Goal: Transaction & Acquisition: Purchase product/service

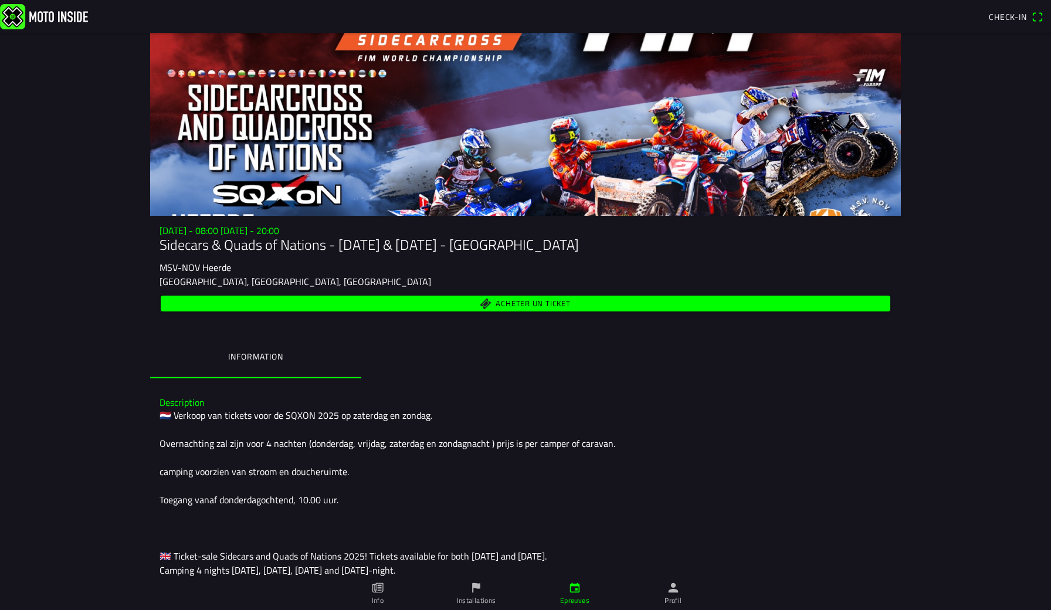
click at [389, 307] on span "Acheter un ticket" at bounding box center [526, 304] width 716 height 16
click at [513, 301] on span "Acheter un ticket" at bounding box center [533, 304] width 74 height 8
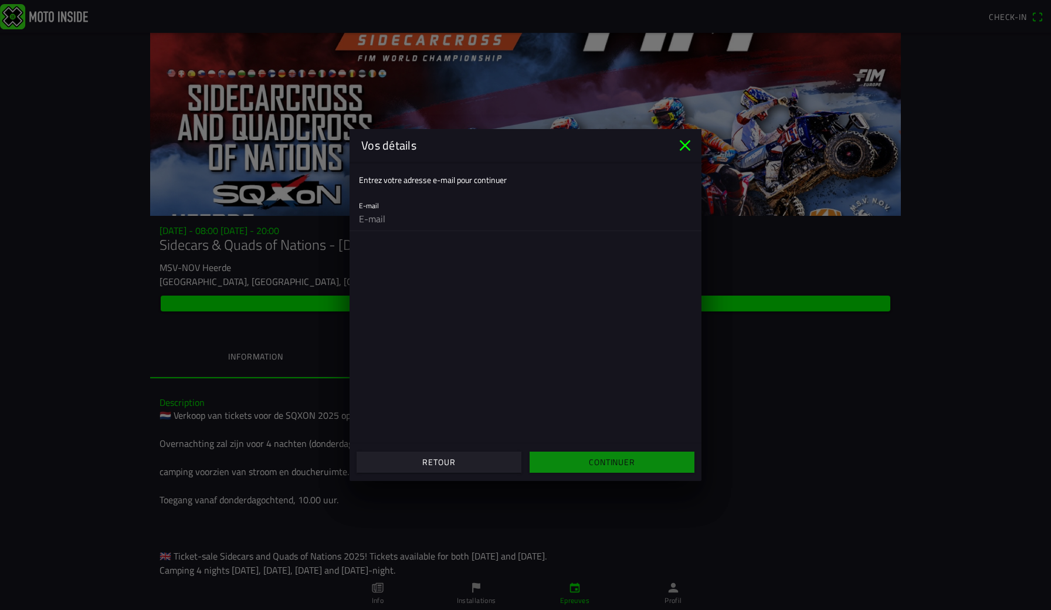
click at [683, 148] on icon "close" at bounding box center [685, 145] width 11 height 11
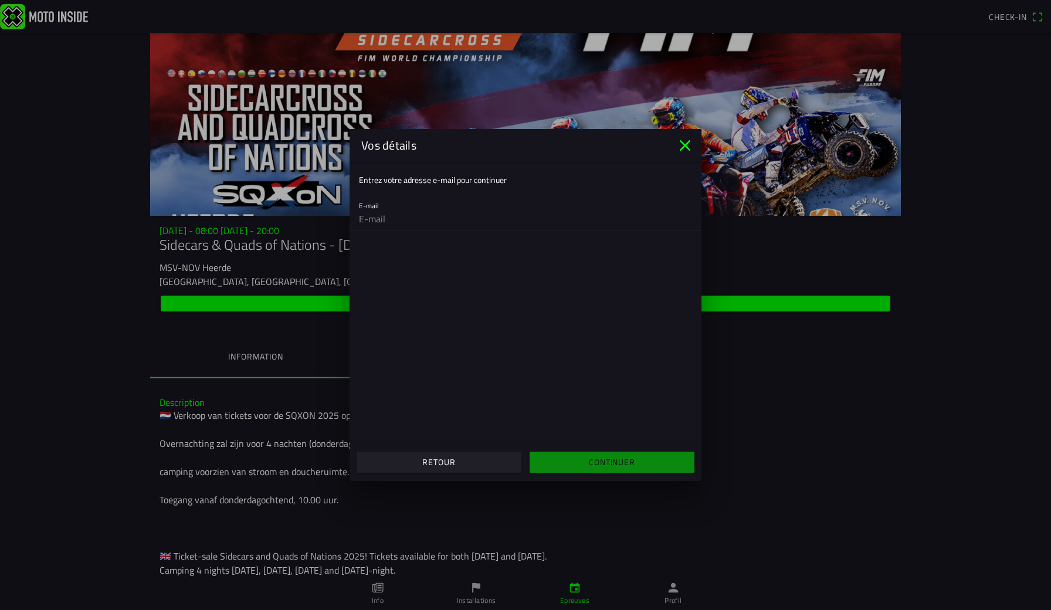
click at [685, 150] on icon "close" at bounding box center [685, 145] width 19 height 19
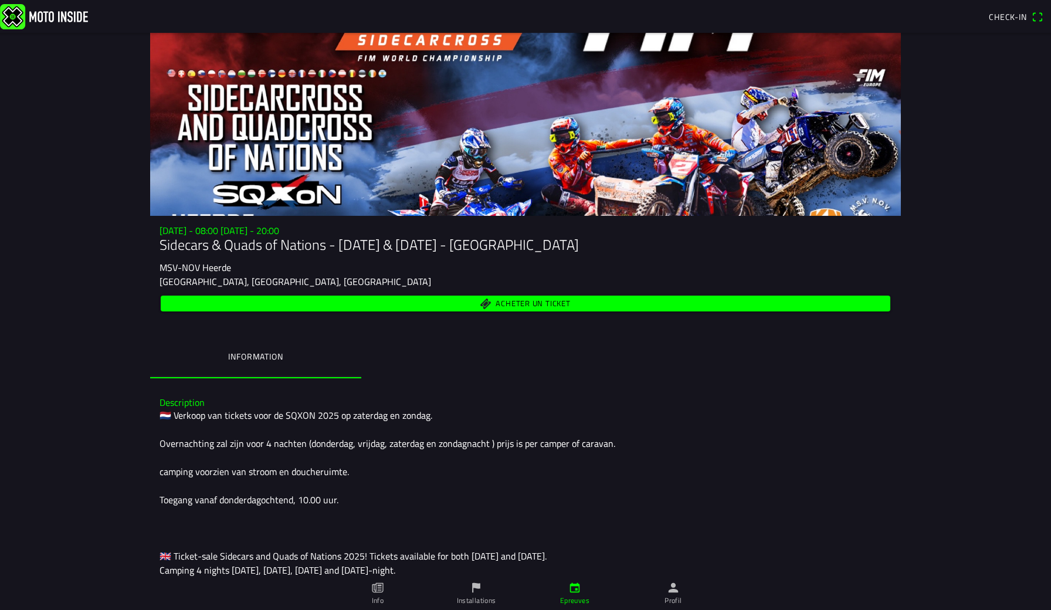
click at [527, 301] on span "Acheter un ticket" at bounding box center [533, 304] width 74 height 8
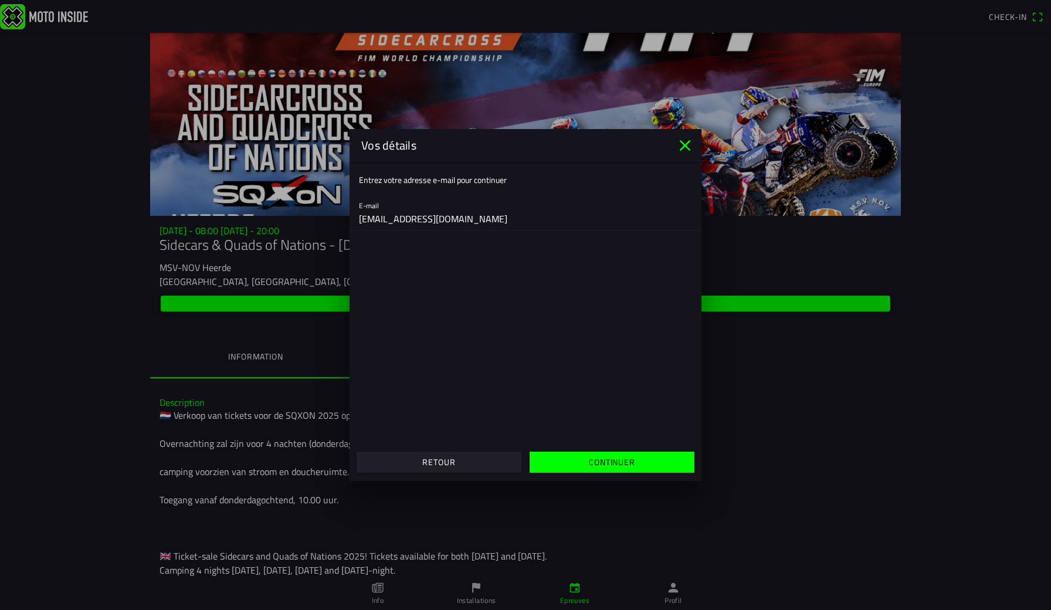
type input "`"
type input "l"
type input "[EMAIL_ADDRESS][DOMAIN_NAME]"
click at [612, 449] on ion-col "Continuer" at bounding box center [612, 462] width 173 height 32
click at [0, 0] on slot "Continuer" at bounding box center [0, 0] width 0 height 0
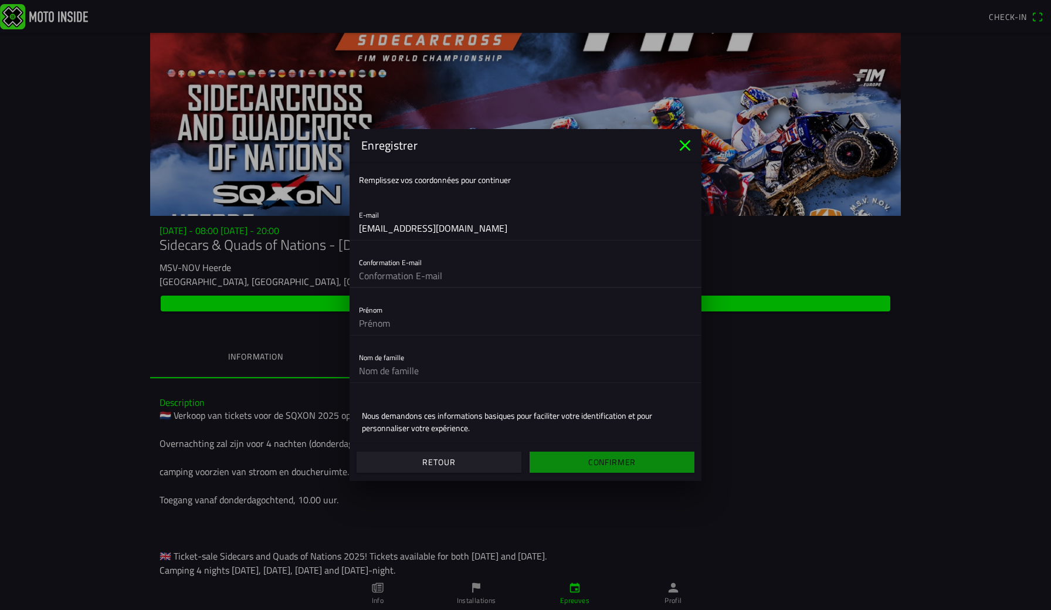
type input "[EMAIL_ADDRESS][DOMAIN_NAME]"
type input "Loïc"
type input "Denoz"
click at [560, 466] on span "Confirmer" at bounding box center [611, 462] width 147 height 21
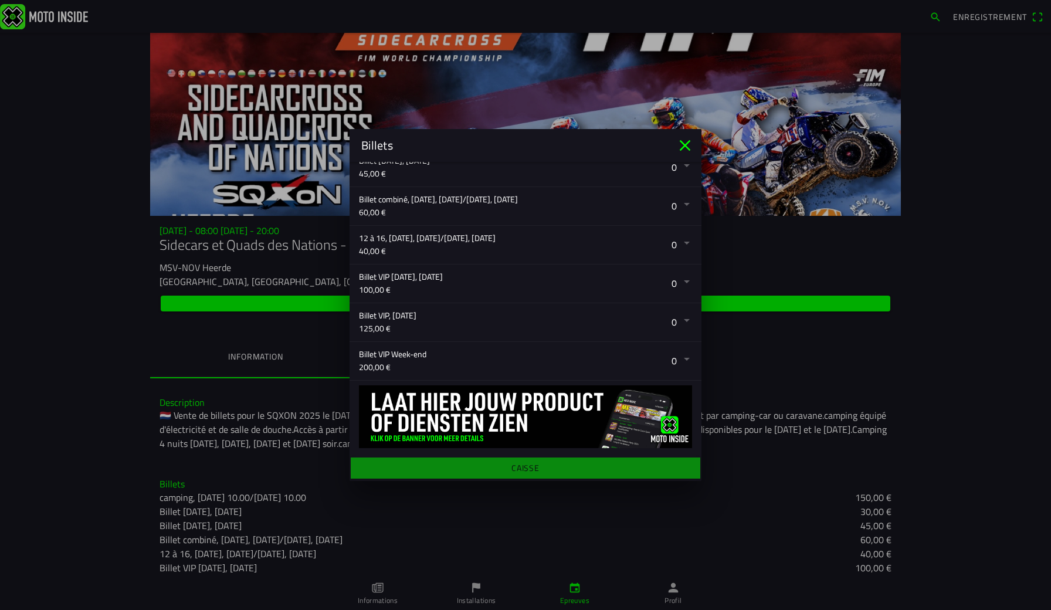
scroll to position [310, 0]
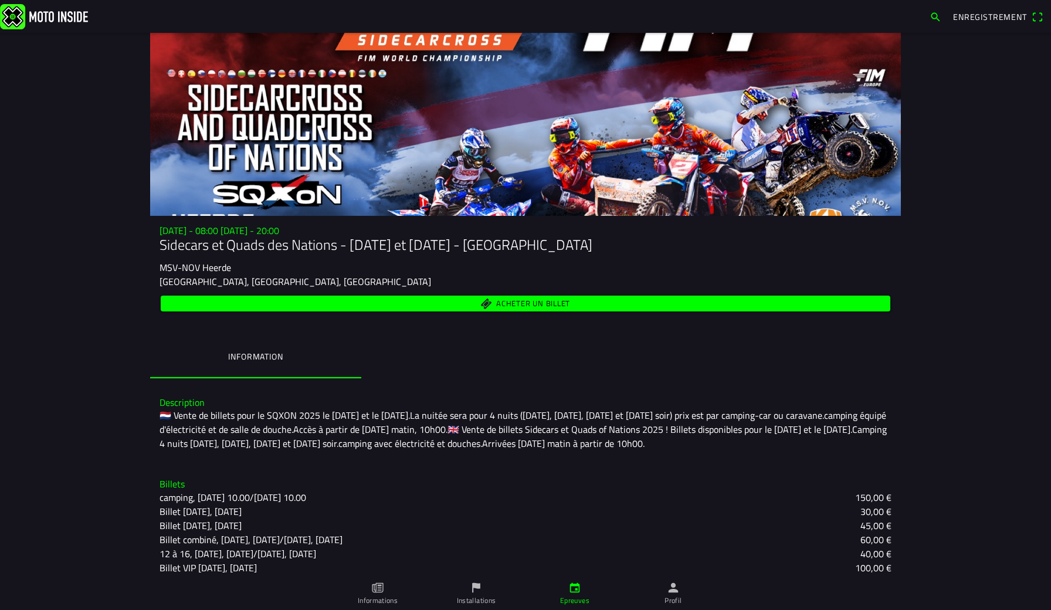
click at [136, 372] on ion-backdrop at bounding box center [525, 305] width 1051 height 610
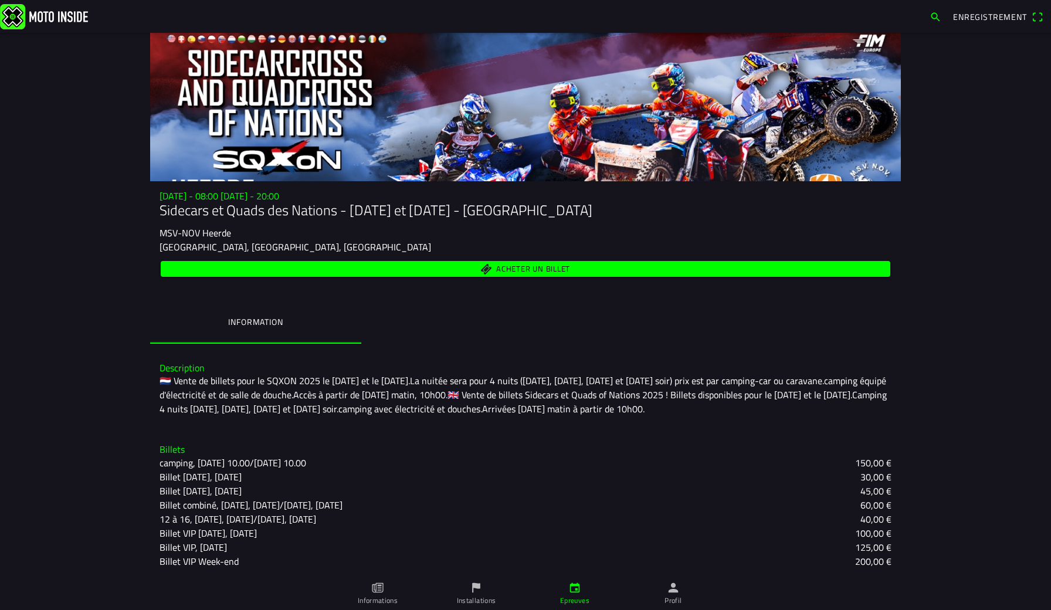
scroll to position [34, 0]
